Goal: Check status: Check status

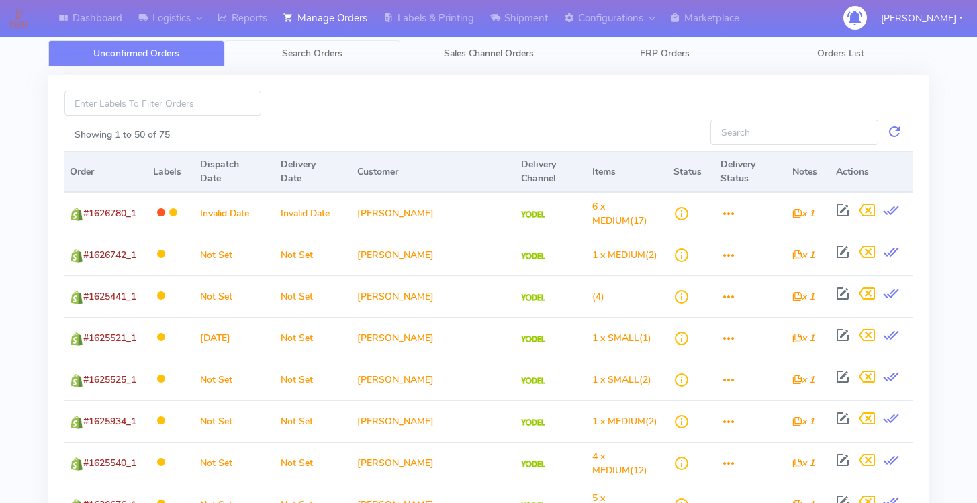
click at [305, 48] on span "Search Orders" at bounding box center [312, 53] width 60 height 13
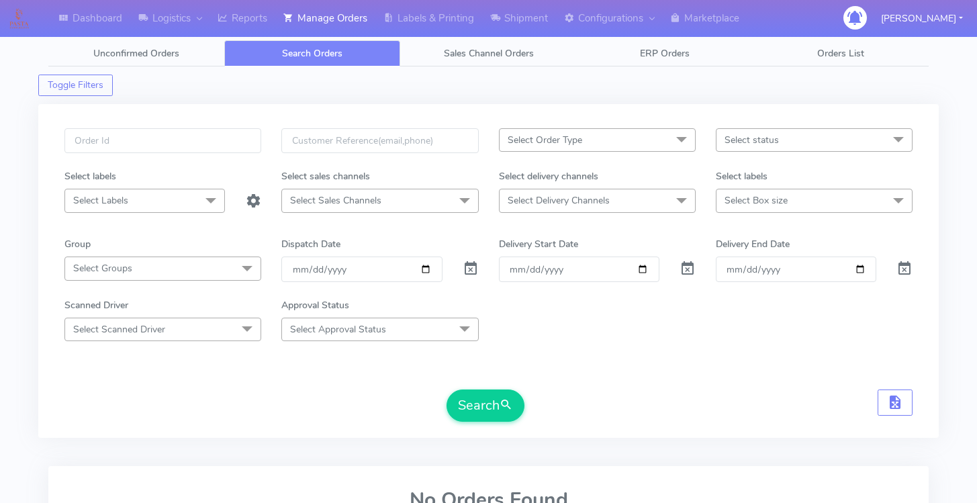
drag, startPoint x: 479, startPoint y: 265, endPoint x: 465, endPoint y: 271, distance: 15.1
click at [479, 265] on div at bounding box center [470, 268] width 36 height 25
drag, startPoint x: 465, startPoint y: 271, endPoint x: 560, endPoint y: 266, distance: 95.4
click at [465, 271] on span at bounding box center [470, 271] width 16 height 13
drag, startPoint x: 644, startPoint y: 265, endPoint x: 615, endPoint y: 257, distance: 30.0
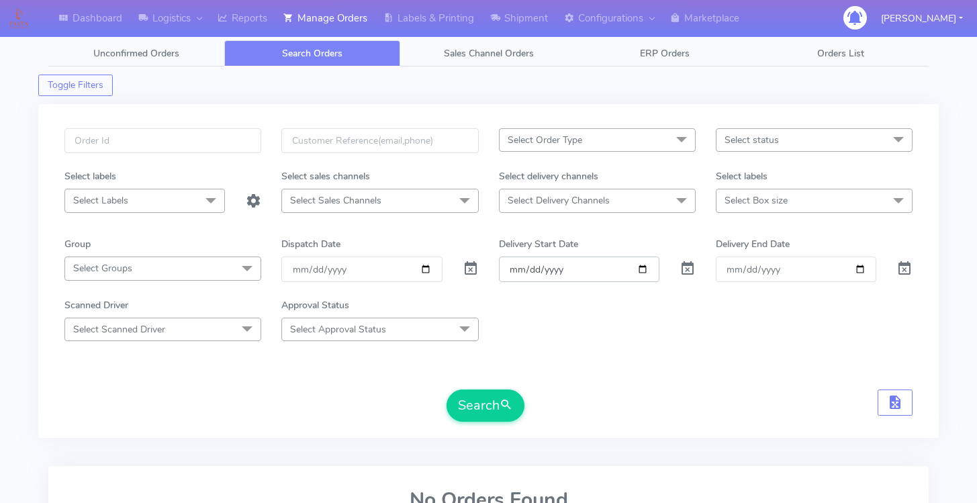
click at [643, 265] on input "Order" at bounding box center [579, 268] width 160 height 25
click at [863, 268] on input "Delivery End Date" at bounding box center [796, 268] width 160 height 25
type input "[DATE]"
click at [644, 267] on input "Order" at bounding box center [579, 268] width 160 height 25
click at [789, 142] on span "Select status" at bounding box center [814, 139] width 197 height 23
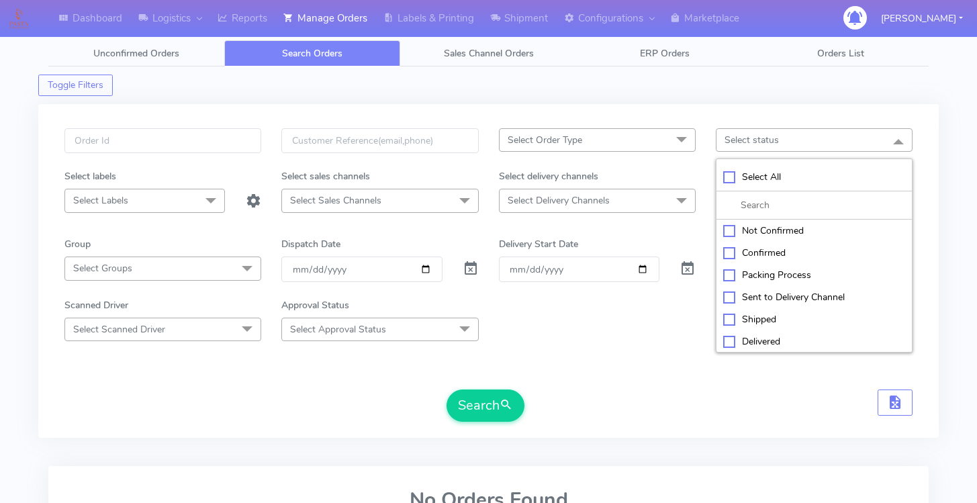
drag, startPoint x: 728, startPoint y: 176, endPoint x: 737, endPoint y: 197, distance: 23.4
click at [727, 176] on div "Select All" at bounding box center [814, 177] width 182 height 14
checkbox input "true"
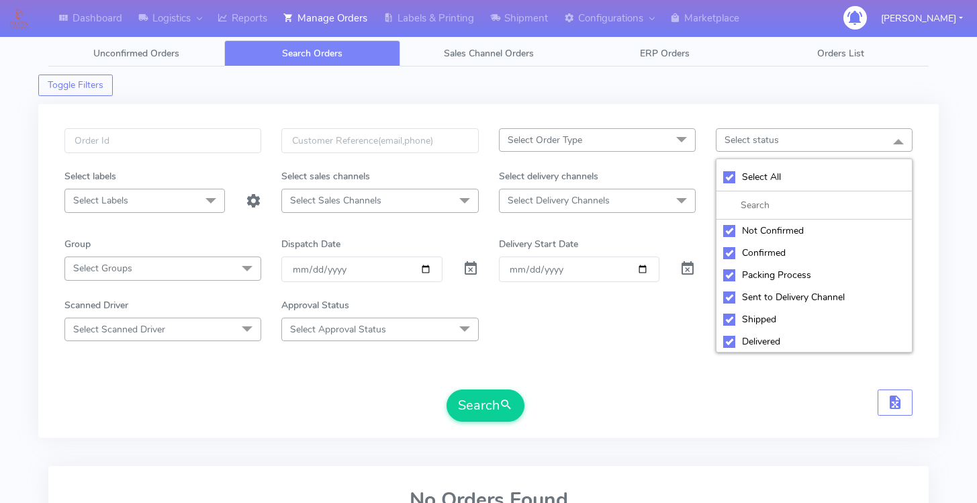
checkbox input "true"
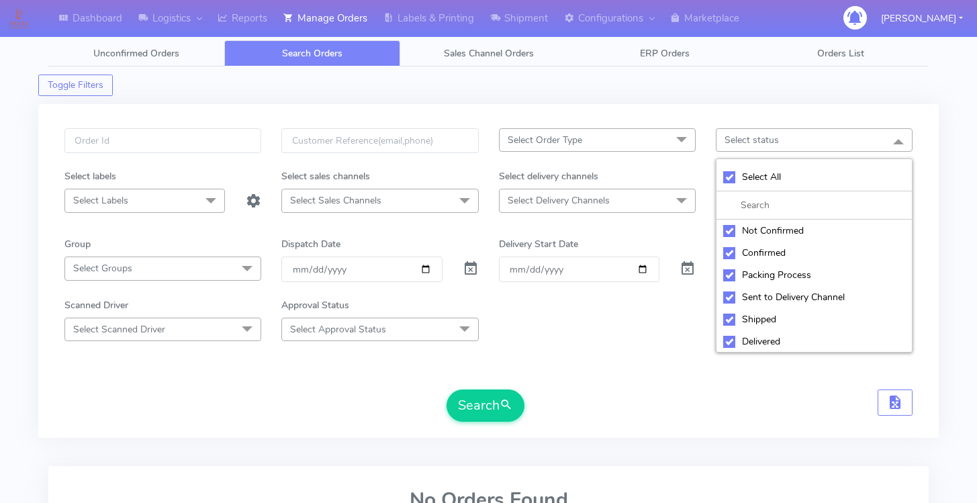
checkbox input "true"
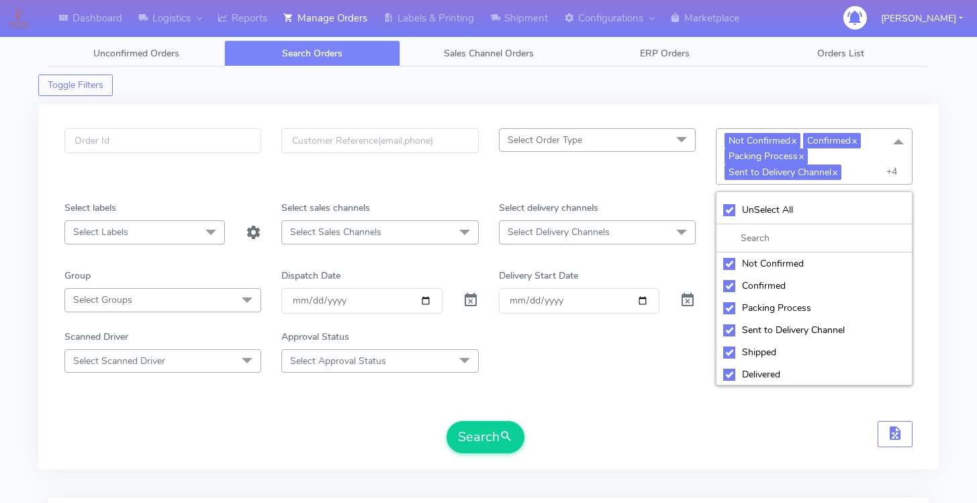
click at [732, 262] on div "Not Confirmed" at bounding box center [814, 263] width 182 height 14
checkbox input "false"
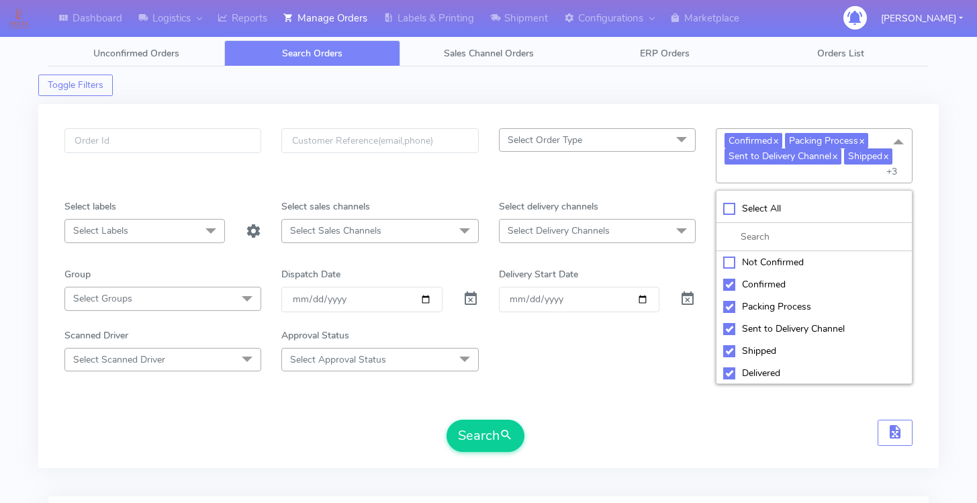
scroll to position [45, 0]
click at [726, 326] on div "Delivered" at bounding box center [814, 328] width 182 height 14
checkbox input "false"
click at [729, 350] on div "Rejected" at bounding box center [814, 350] width 182 height 14
checkbox input "false"
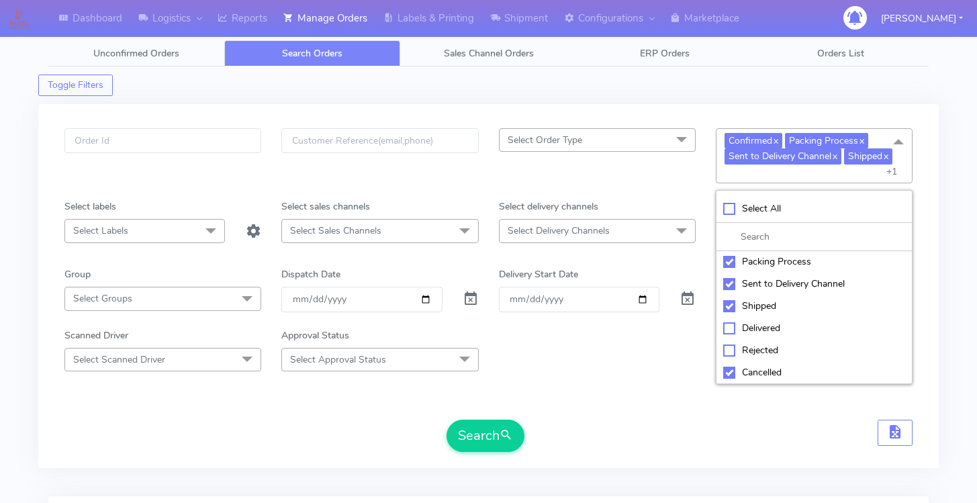
drag, startPoint x: 728, startPoint y: 370, endPoint x: 711, endPoint y: 332, distance: 42.1
click at [728, 370] on div "Cancelled" at bounding box center [814, 372] width 182 height 14
checkbox input "false"
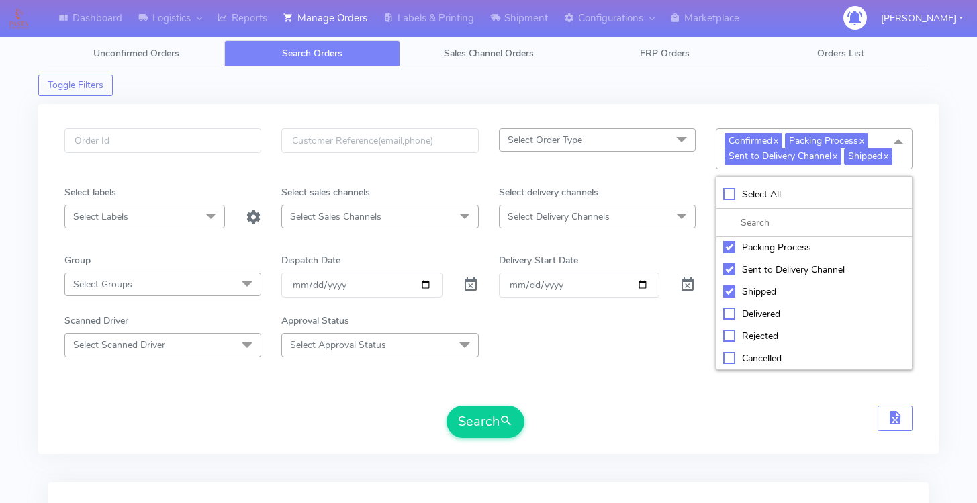
click at [663, 228] on span "Select Delivery Channels" at bounding box center [597, 216] width 197 height 23
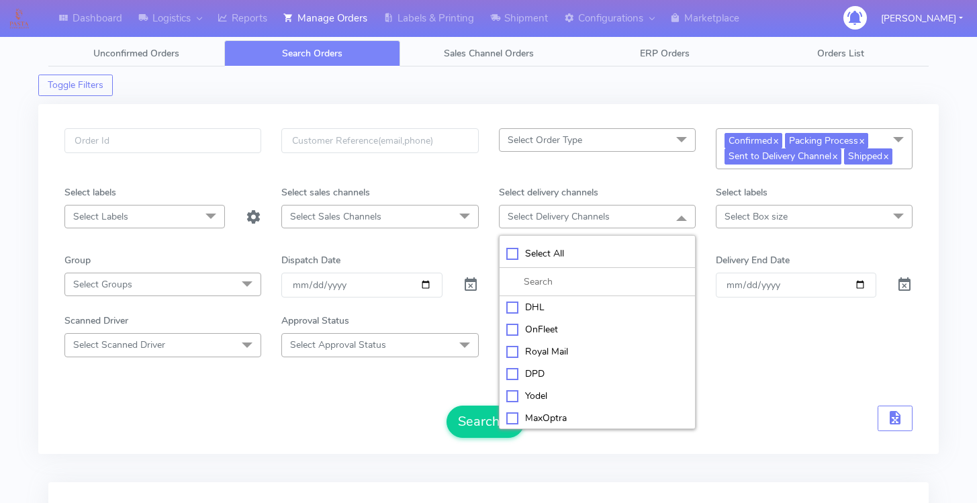
click at [556, 388] on li "Yodel" at bounding box center [596, 396] width 195 height 22
checkbox input "true"
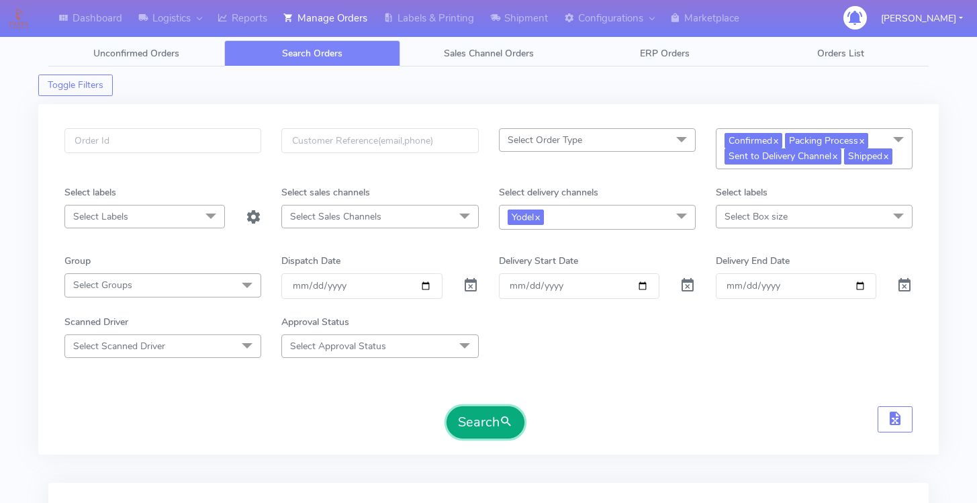
click at [465, 424] on button "Search" at bounding box center [485, 422] width 78 height 32
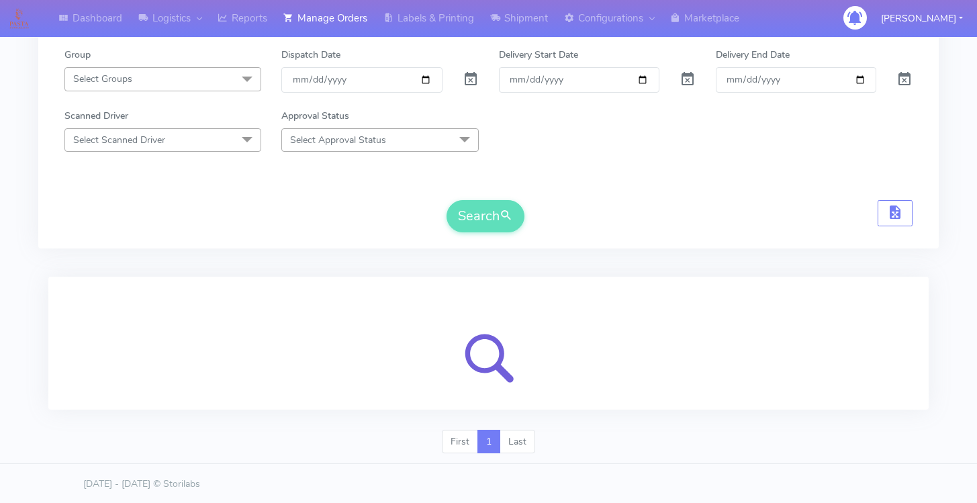
scroll to position [207, 0]
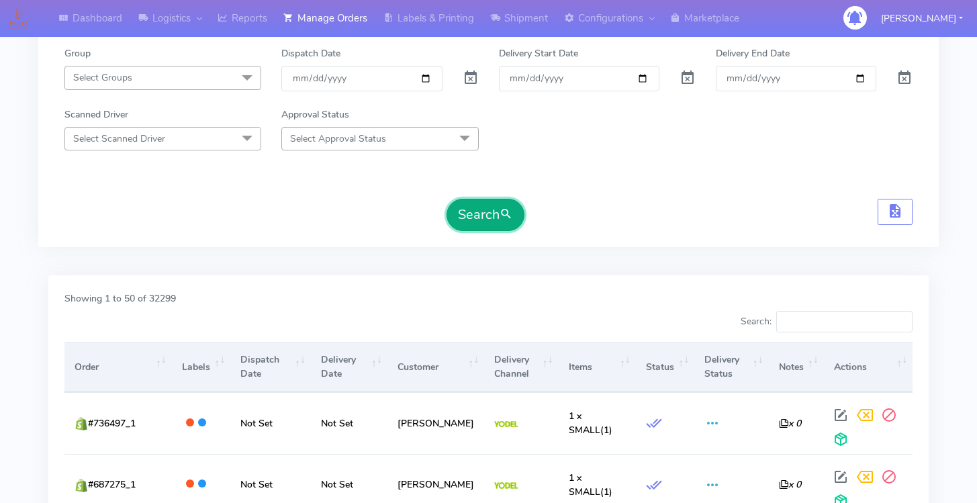
click at [498, 224] on button "Search" at bounding box center [485, 215] width 78 height 32
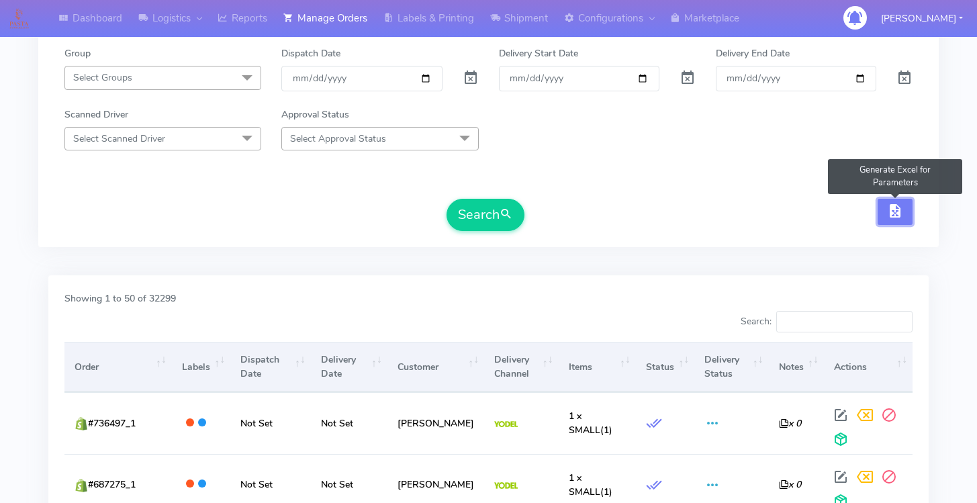
click at [897, 215] on span "button" at bounding box center [895, 213] width 16 height 13
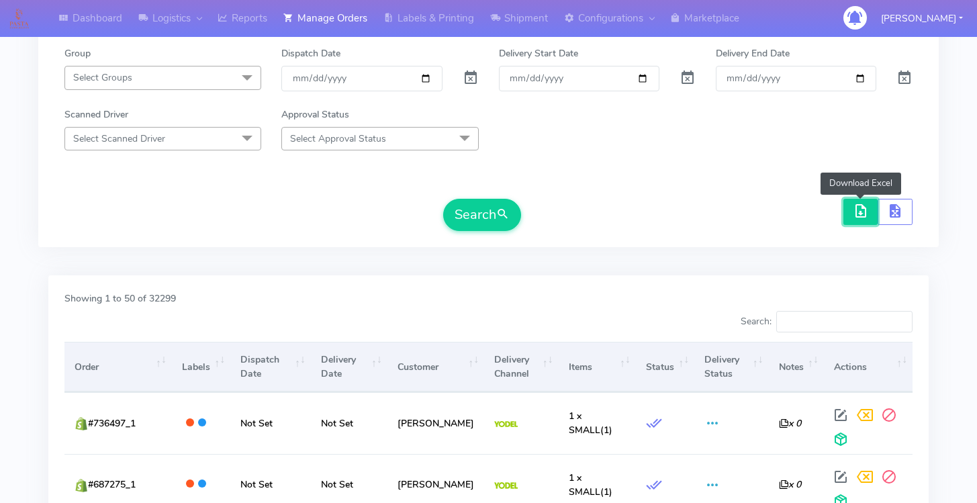
click at [861, 211] on span "button" at bounding box center [860, 213] width 16 height 13
click at [854, 210] on span "button" at bounding box center [860, 213] width 16 height 13
click at [872, 212] on button "button" at bounding box center [860, 212] width 35 height 26
click at [646, 77] on input "Order" at bounding box center [579, 78] width 160 height 25
type input "[DATE]"
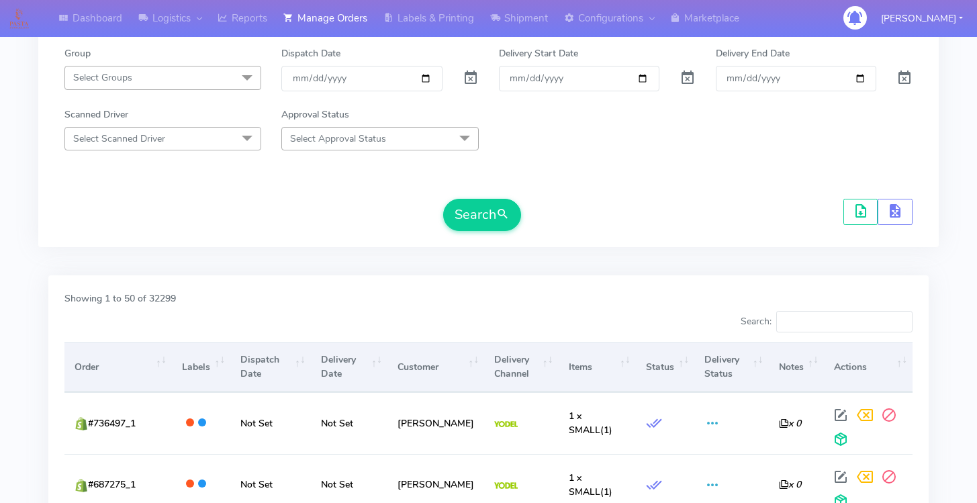
drag, startPoint x: 689, startPoint y: 152, endPoint x: 717, endPoint y: 158, distance: 28.2
click at [689, 152] on form "Select Order Type Select All MEALS ATAVI One Off Pasta Club Gift Kit Event Unkn…" at bounding box center [488, 76] width 848 height 310
click at [507, 220] on span "submit" at bounding box center [502, 214] width 13 height 18
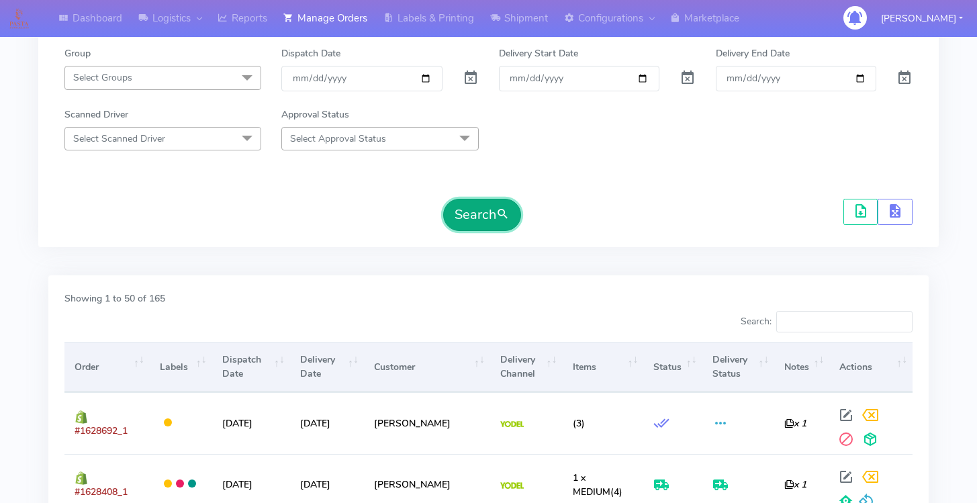
click at [503, 209] on span "submit" at bounding box center [502, 214] width 13 height 18
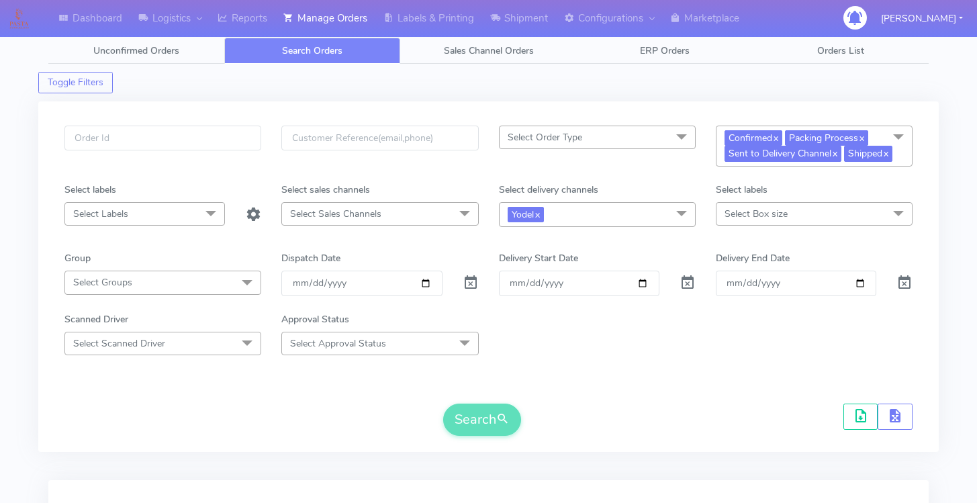
scroll to position [0, 0]
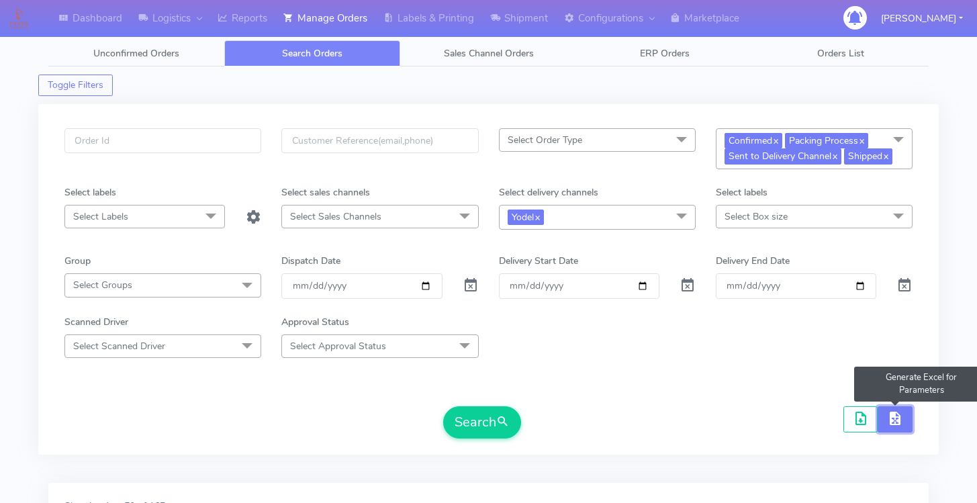
click at [893, 415] on span "button" at bounding box center [895, 421] width 16 height 13
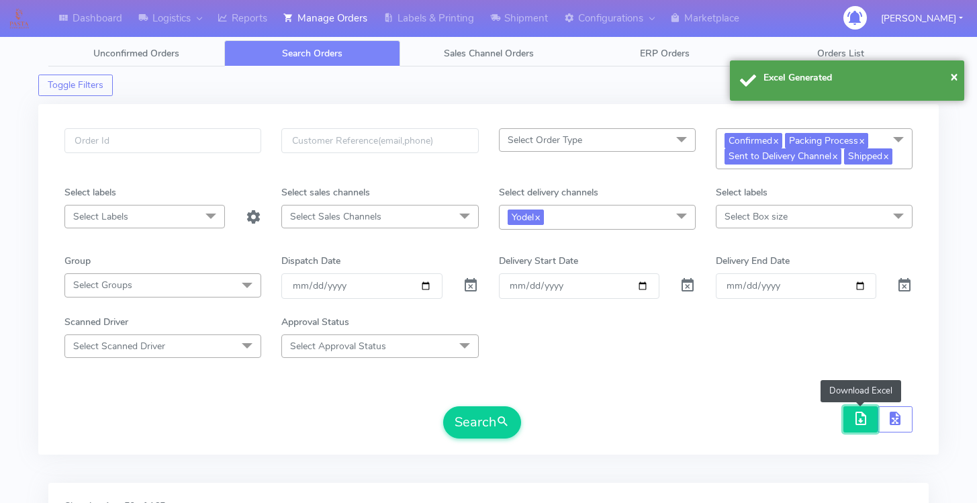
click at [859, 416] on span "button" at bounding box center [860, 421] width 16 height 13
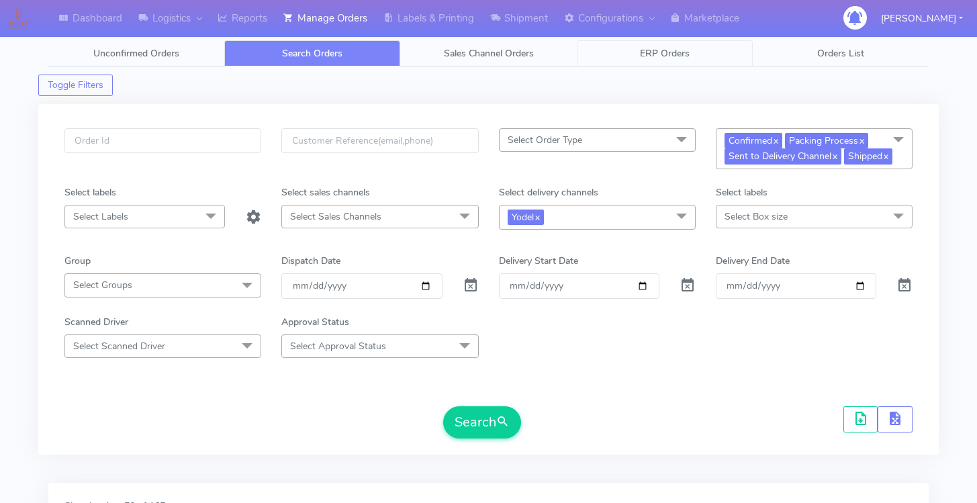
drag, startPoint x: 732, startPoint y: 83, endPoint x: 749, endPoint y: 57, distance: 31.1
click at [732, 83] on div "Toggle Filters" at bounding box center [488, 81] width 900 height 30
